Goal: Transaction & Acquisition: Subscribe to service/newsletter

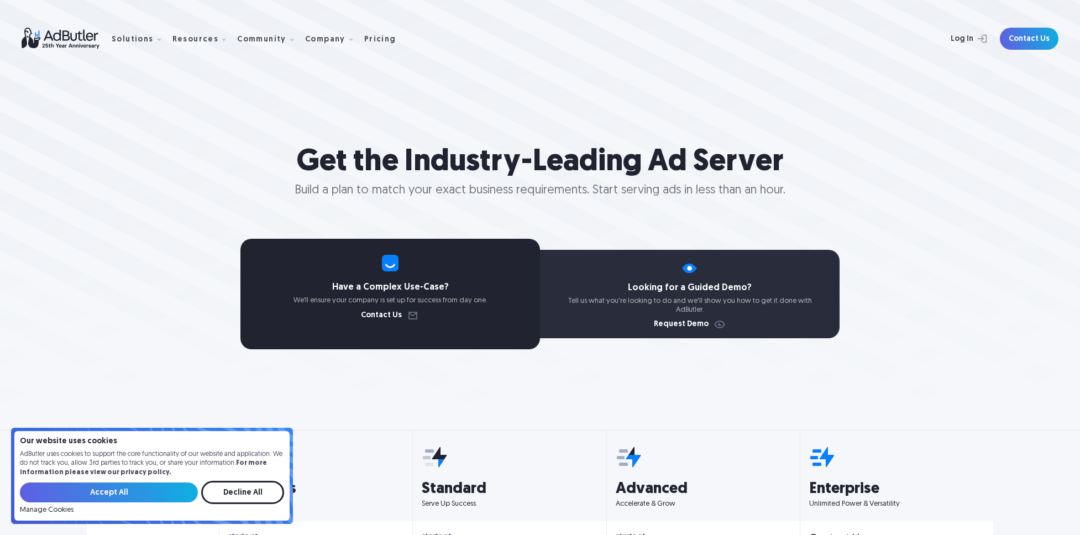
select select "[GEOGRAPHIC_DATA]"
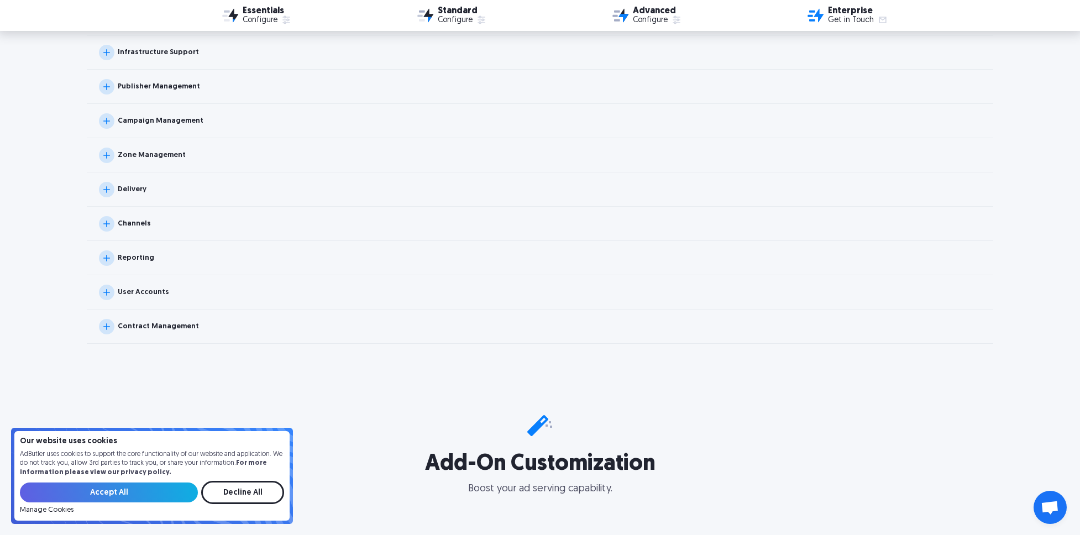
scroll to position [1231, 0]
click at [134, 228] on div "Channels" at bounding box center [125, 224] width 52 height 15
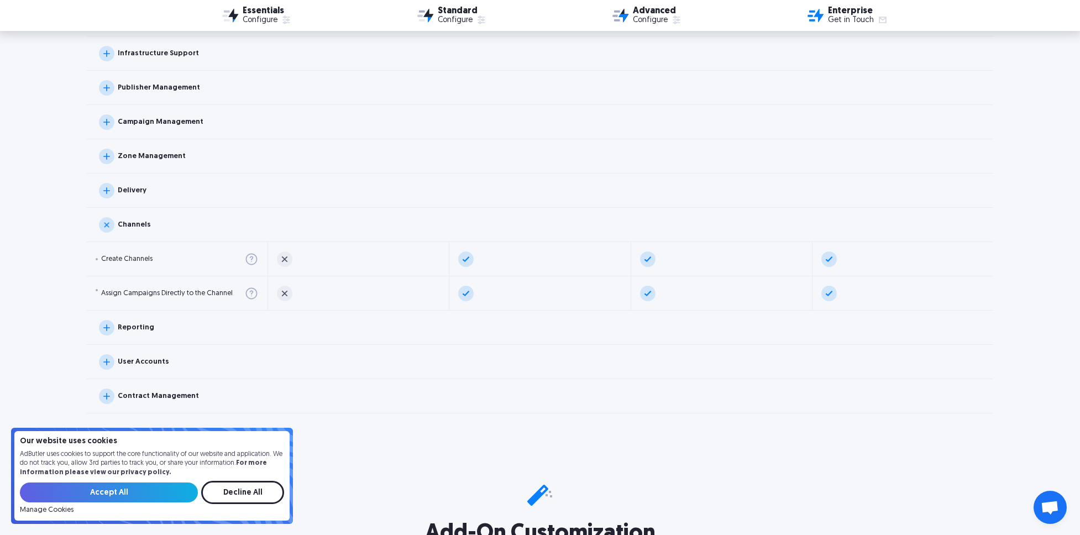
click at [134, 228] on div "Channels" at bounding box center [125, 224] width 52 height 15
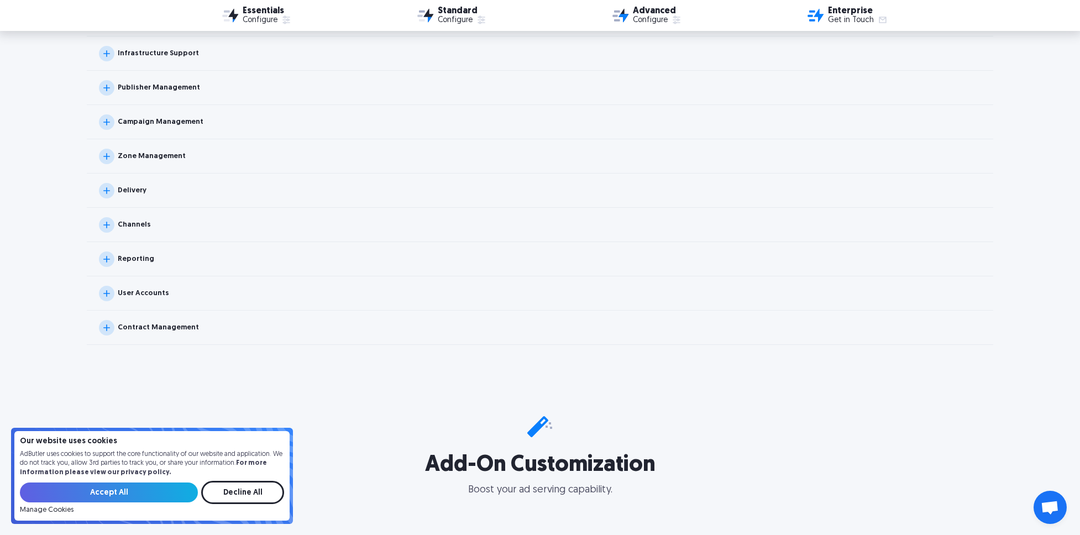
click at [140, 192] on div "Delivery" at bounding box center [132, 190] width 29 height 7
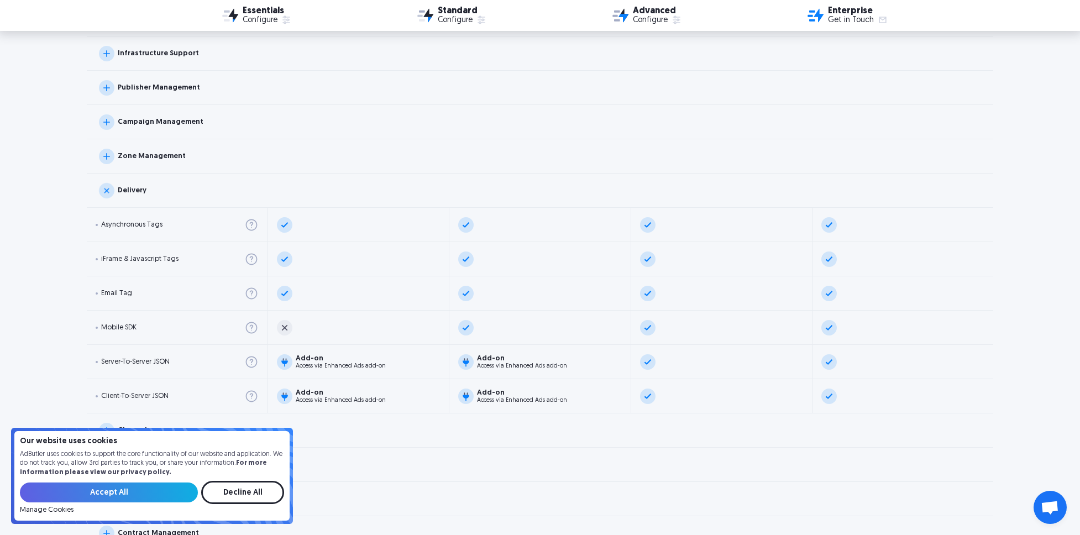
click at [140, 192] on div "Delivery" at bounding box center [132, 190] width 29 height 7
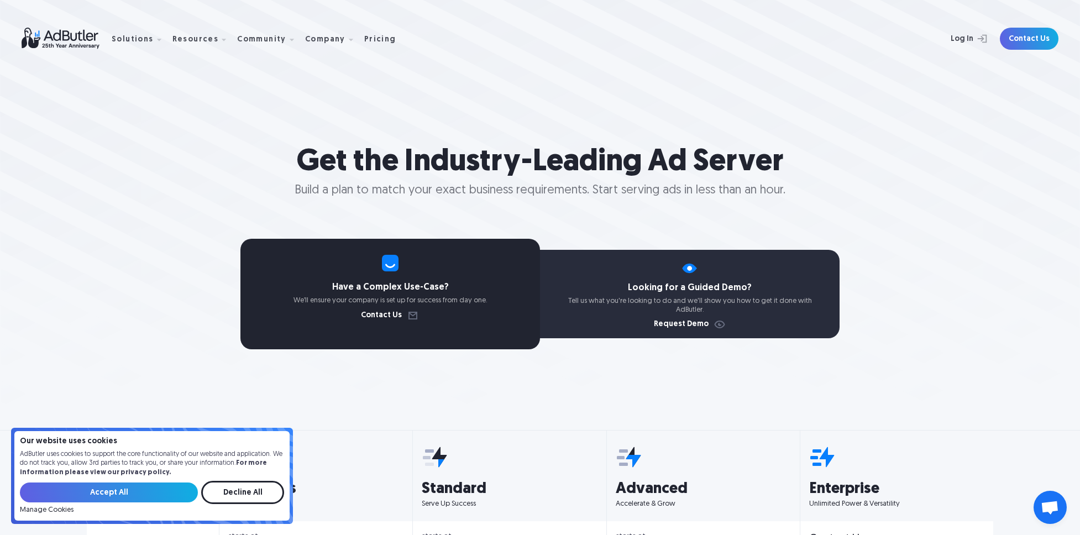
scroll to position [0, 0]
click at [51, 38] on img at bounding box center [67, 39] width 90 height 22
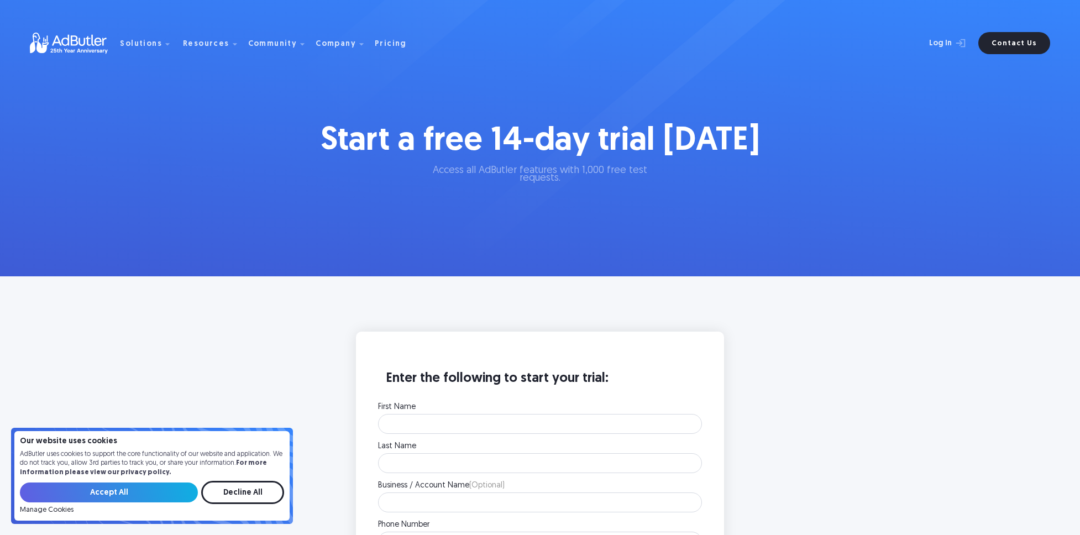
scroll to position [181, 0]
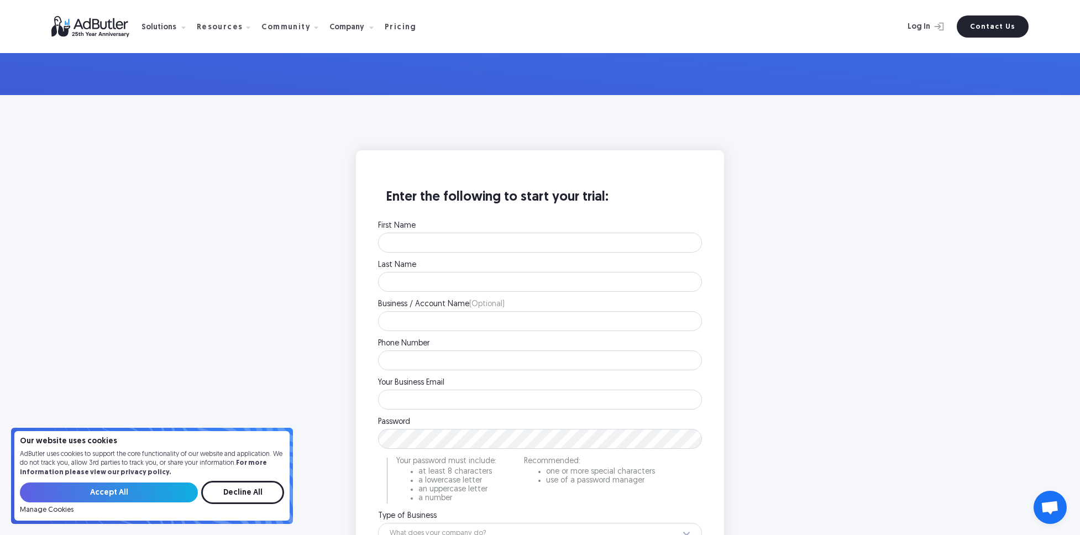
click at [568, 253] on div "First Name Please enter your first name. Last Name Please enter your last name.…" at bounding box center [540, 457] width 324 height 471
click at [570, 232] on div "First Name Please enter your first name." at bounding box center [540, 237] width 324 height 30
type input "josh"
type input "ozturk"
type input "347598729"
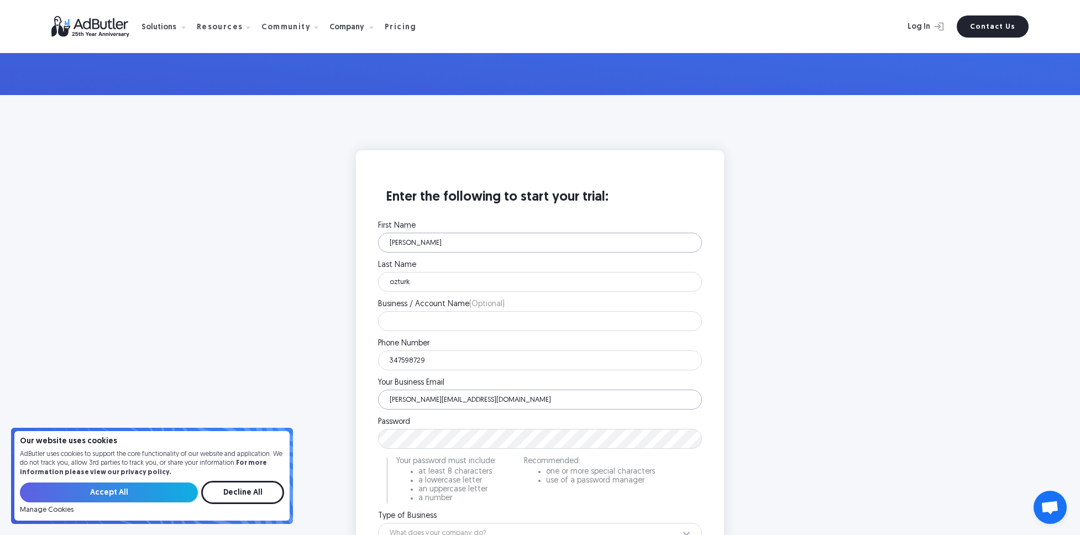
type input "[PERSON_NAME][EMAIL_ADDRESS][DOMAIN_NAME]"
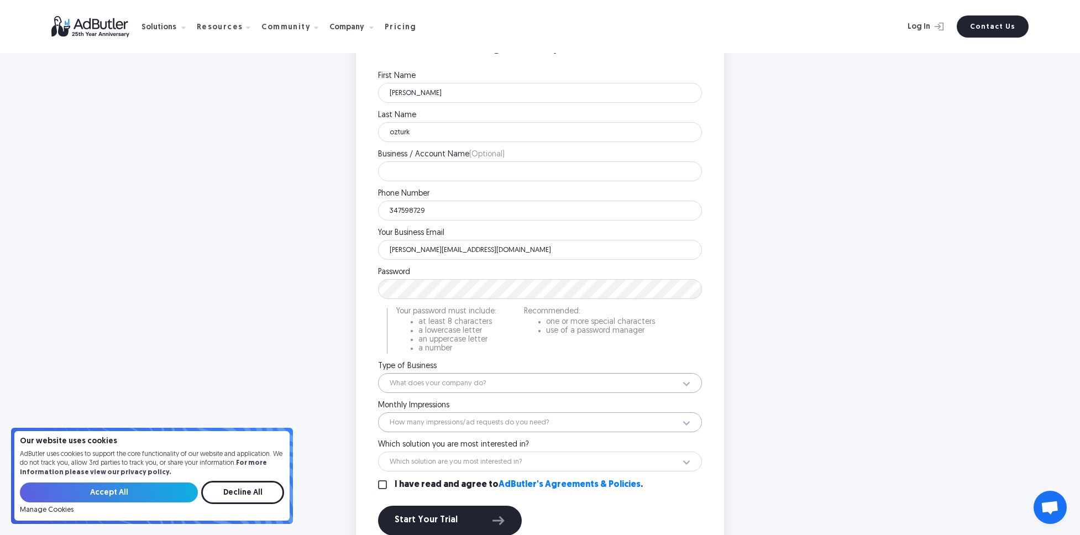
scroll to position [331, 0]
select select "3"
select select "14"
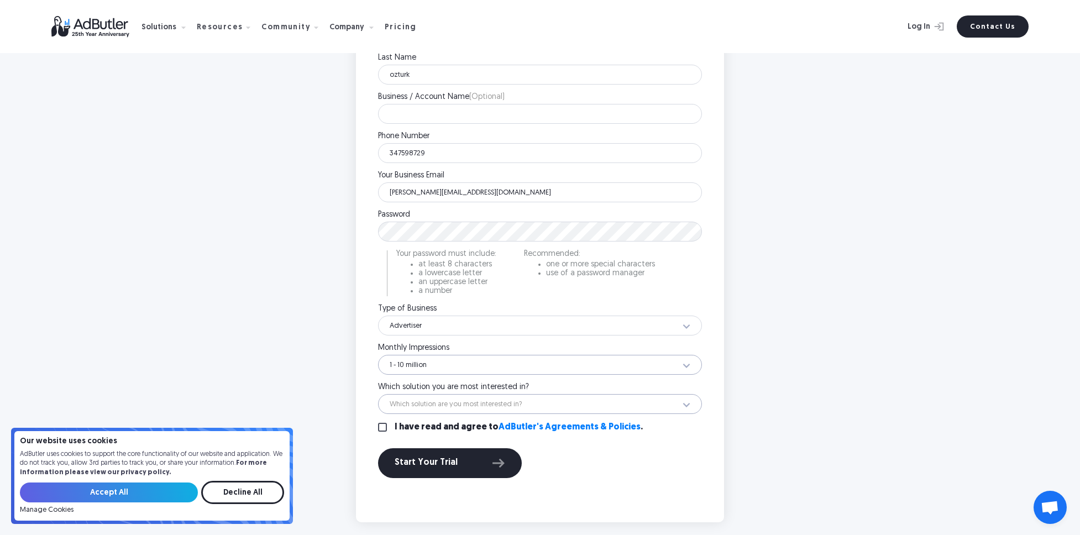
scroll to position [418, 0]
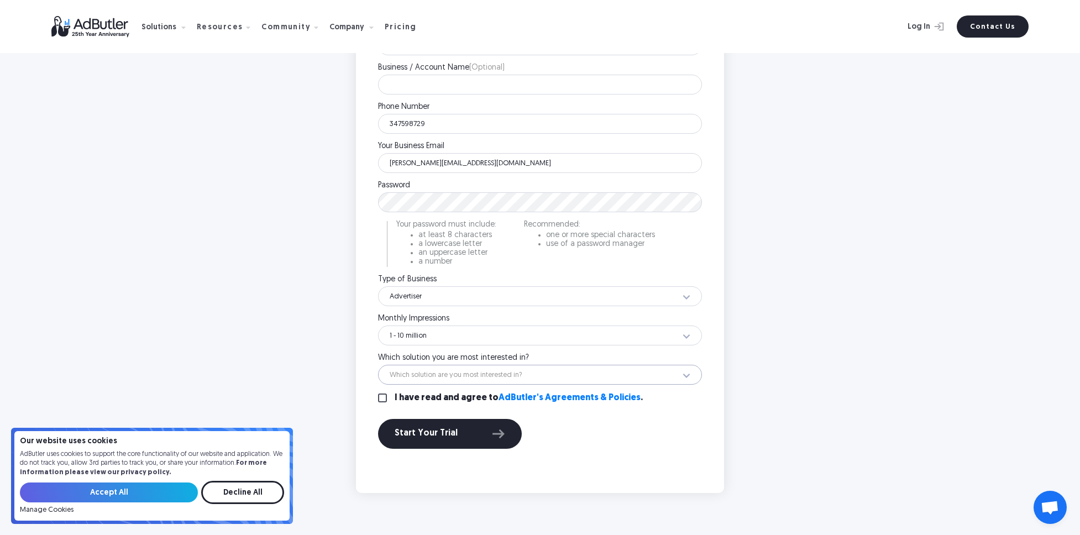
select select "Email Ad Server"
click at [386, 396] on input "I have read and agree to AdButler's Agreements & Policies ." at bounding box center [382, 397] width 9 height 9
checkbox input "true"
click at [439, 424] on button "Start Your Trial" at bounding box center [450, 434] width 144 height 30
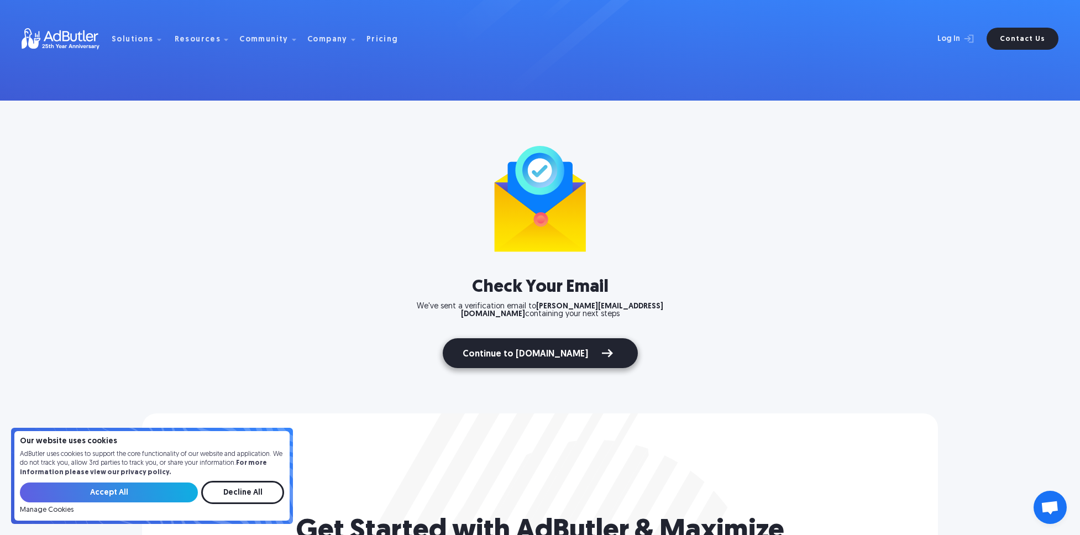
click at [600, 343] on link "Continue to [DOMAIN_NAME]" at bounding box center [540, 353] width 195 height 30
